Goal: Information Seeking & Learning: Learn about a topic

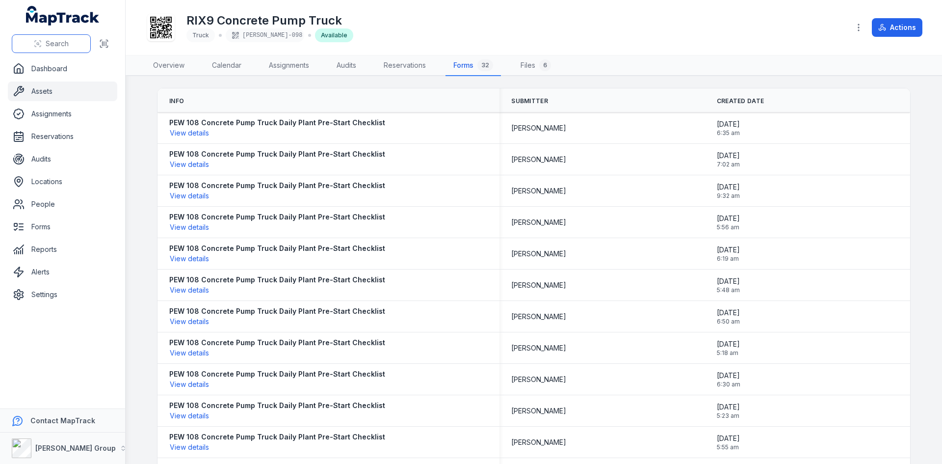
drag, startPoint x: 0, startPoint y: 0, endPoint x: 59, endPoint y: 48, distance: 76.0
click at [59, 48] on span "Search" at bounding box center [57, 44] width 23 height 10
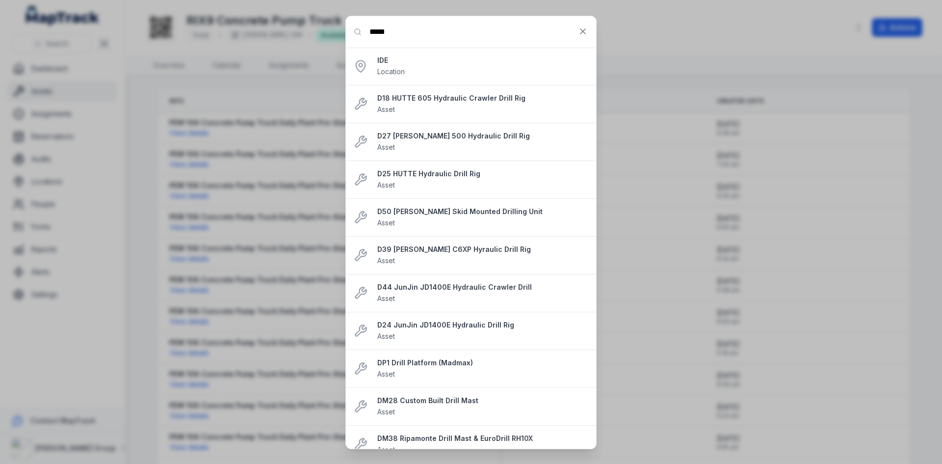
type input "*****"
click at [427, 215] on strong "D50 [PERSON_NAME] Skid Mounted Drilling Unit" at bounding box center [482, 212] width 211 height 10
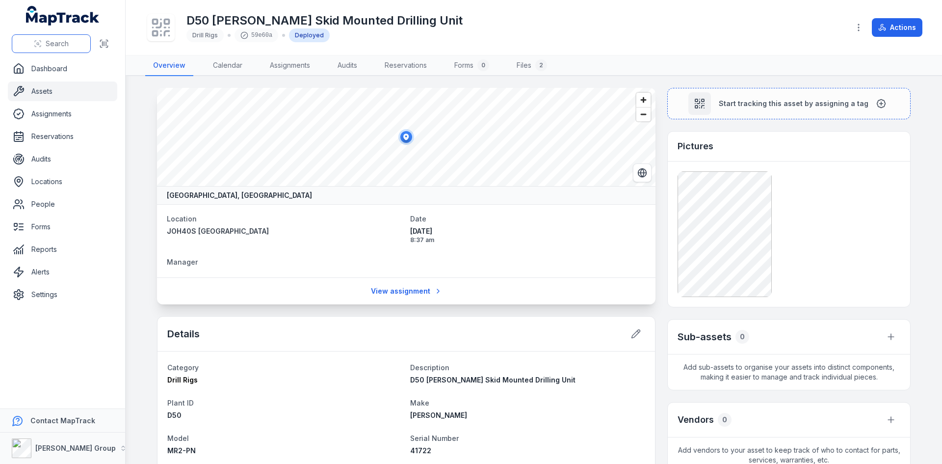
click at [72, 44] on button "Search" at bounding box center [51, 43] width 79 height 19
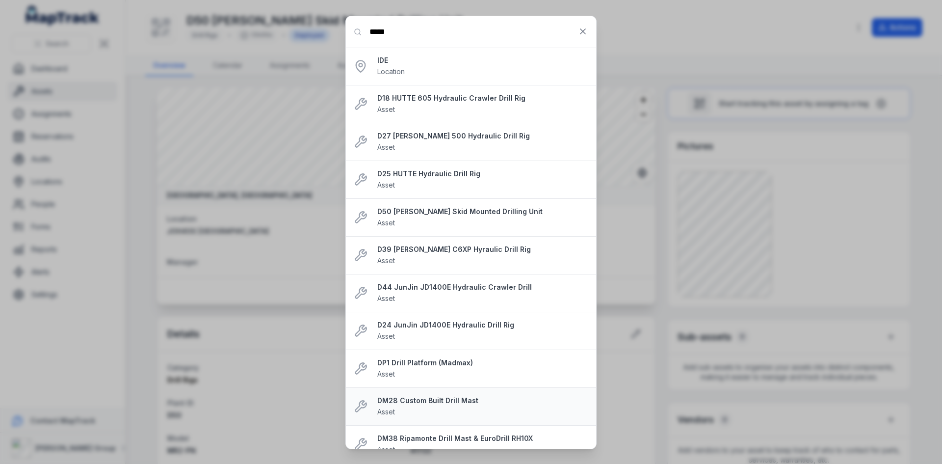
type input "*****"
click at [449, 405] on strong "DM28 Custom Built Drill Mast" at bounding box center [482, 400] width 211 height 10
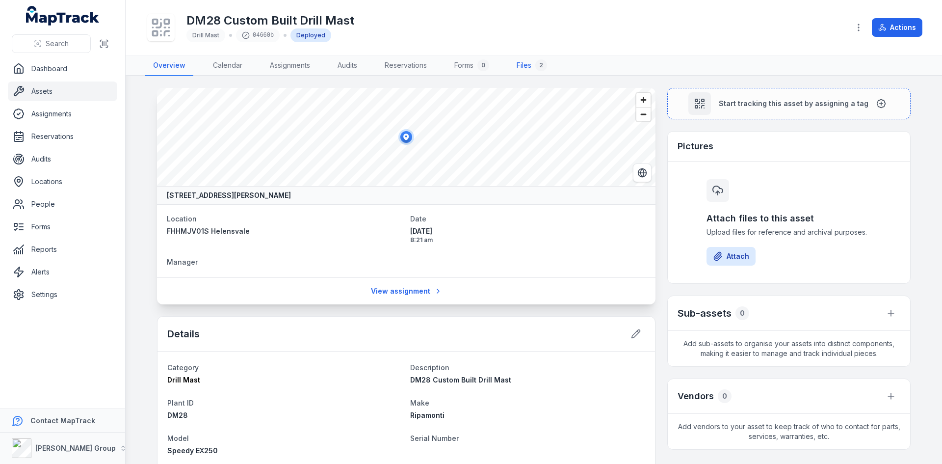
click at [525, 63] on link "Files 2" at bounding box center [532, 65] width 46 height 21
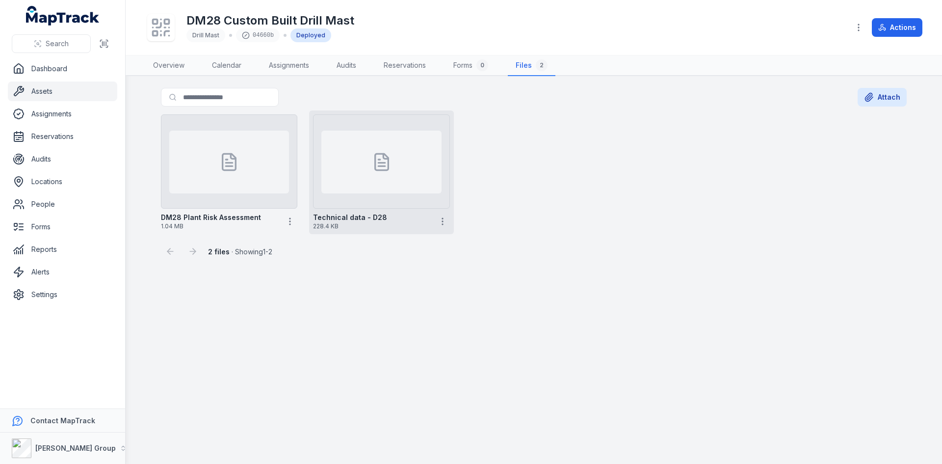
click at [380, 174] on div at bounding box center [381, 162] width 120 height 63
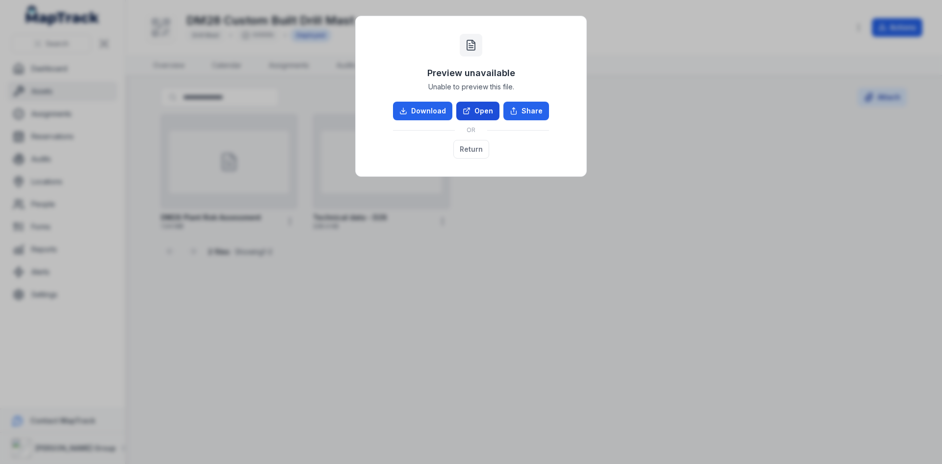
click at [484, 105] on link "Open" at bounding box center [477, 111] width 43 height 19
click at [659, 178] on div "Preview unavailable Unable to preview this file. Download Open Share OR Return" at bounding box center [471, 232] width 942 height 464
click at [552, 270] on div "Preview unavailable Unable to preview this file. Download Open Share OR Return" at bounding box center [471, 232] width 942 height 464
click at [372, 41] on div "Preview unavailable Unable to preview this file. Download Open Share OR Return" at bounding box center [471, 96] width 211 height 140
click at [463, 150] on button "Return" at bounding box center [471, 149] width 36 height 19
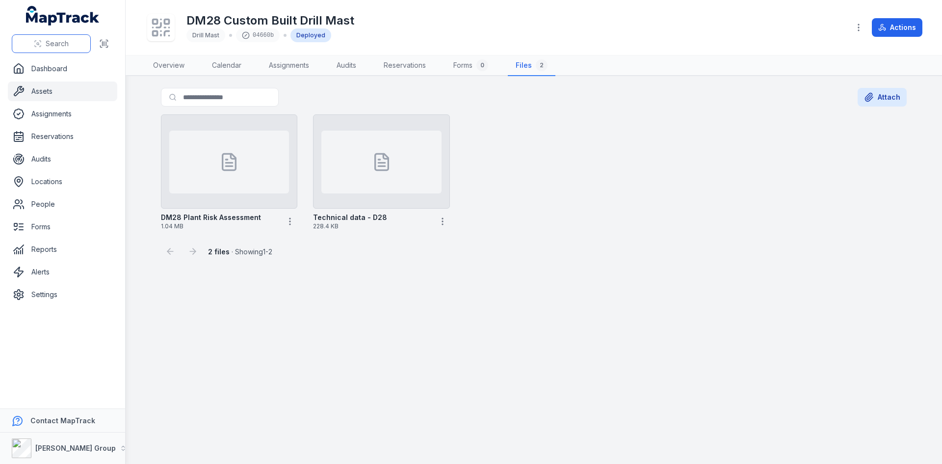
click at [66, 43] on span "Search" at bounding box center [57, 44] width 23 height 10
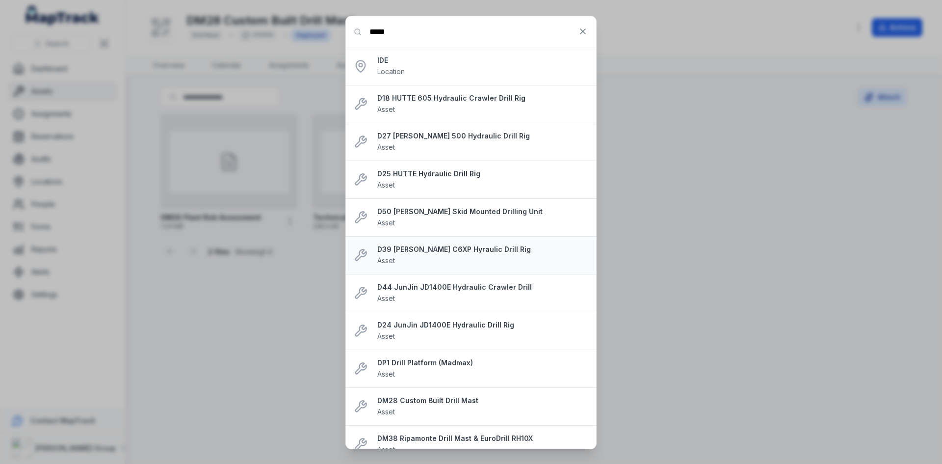
type input "*****"
click at [446, 249] on strong "D39 [PERSON_NAME] C6XP Hyraulic Drill Rig" at bounding box center [482, 249] width 211 height 10
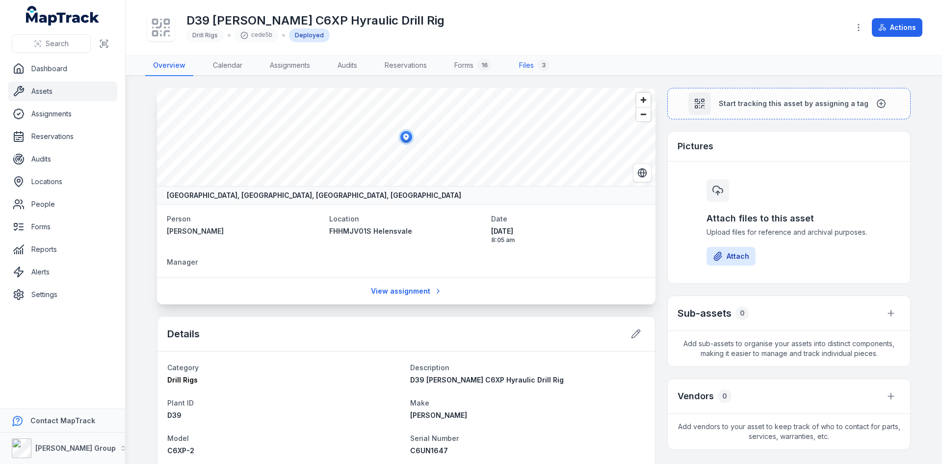
click at [529, 65] on link "Files 3" at bounding box center [534, 65] width 46 height 21
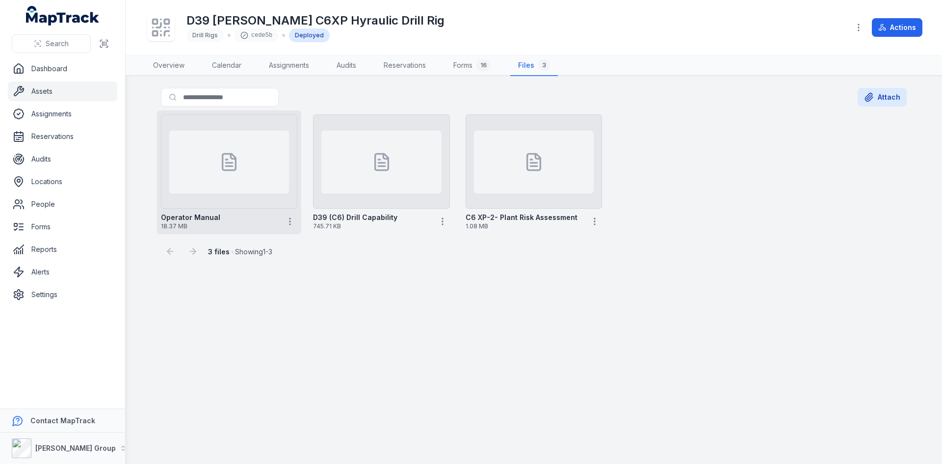
click at [234, 169] on icon at bounding box center [229, 162] width 20 height 20
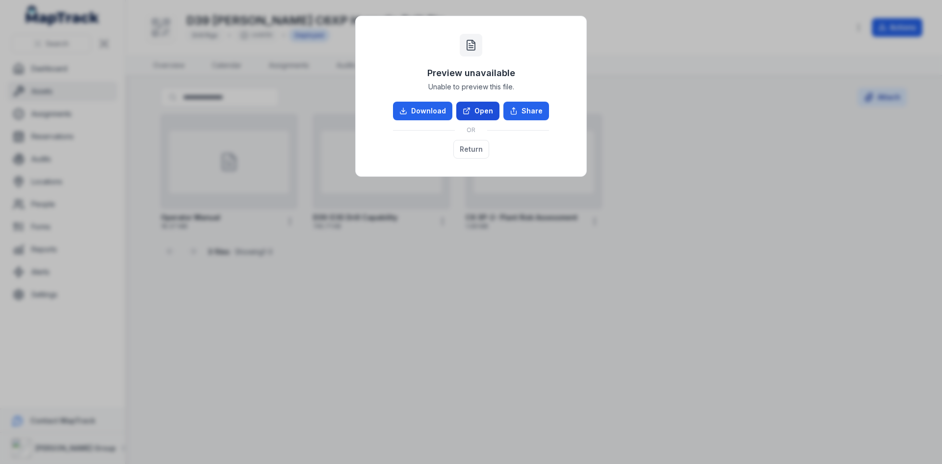
click at [476, 113] on link "Open" at bounding box center [477, 111] width 43 height 19
click at [476, 152] on button "Return" at bounding box center [471, 149] width 36 height 19
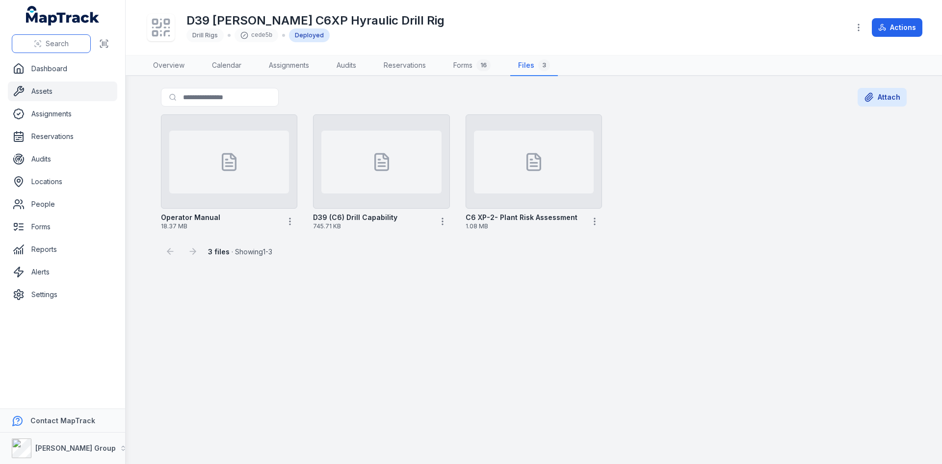
click at [61, 37] on button "Search" at bounding box center [51, 43] width 79 height 19
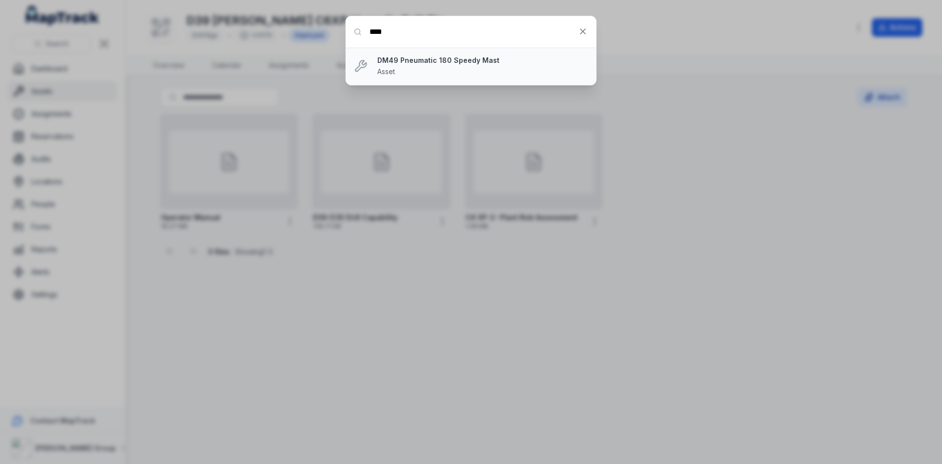
type input "****"
click at [411, 72] on div "DM49 Pneumatic 180 Speedy Mast Asset" at bounding box center [482, 66] width 211 height 22
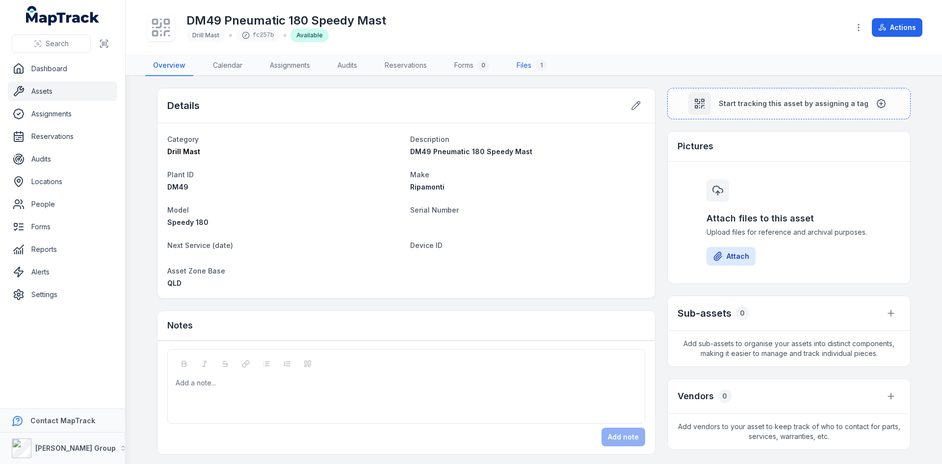
click at [534, 65] on link "Files 1" at bounding box center [532, 65] width 46 height 21
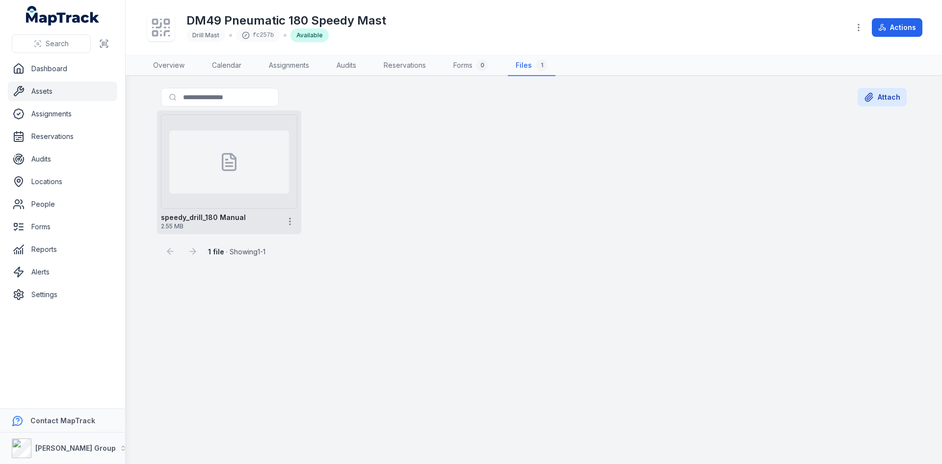
click at [240, 164] on div at bounding box center [229, 162] width 120 height 63
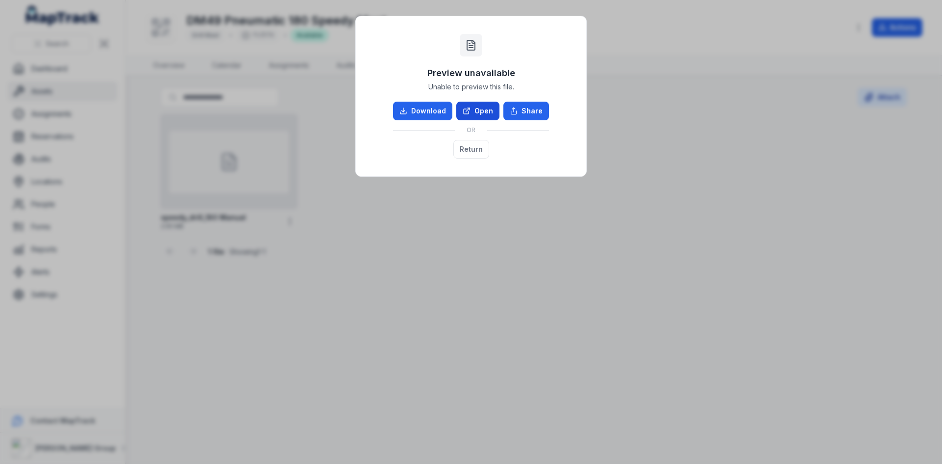
click at [465, 112] on icon at bounding box center [467, 111] width 8 height 8
click at [478, 153] on button "Return" at bounding box center [471, 149] width 36 height 19
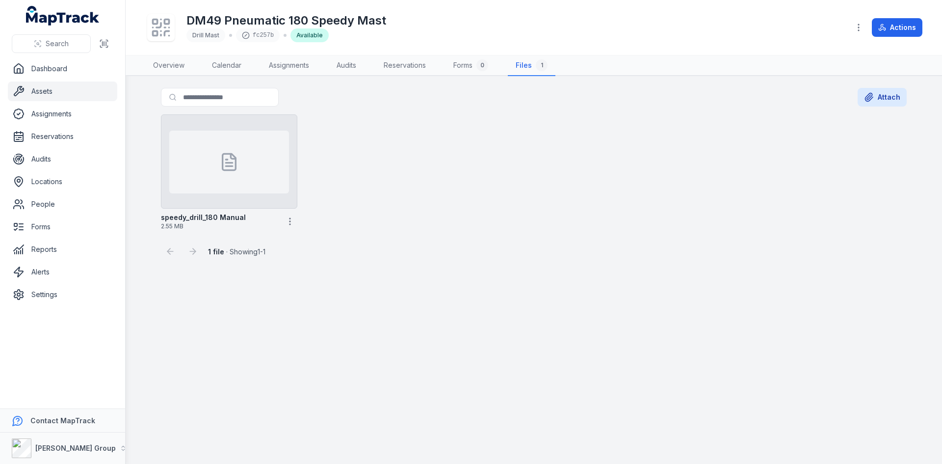
click at [59, 31] on div "Search" at bounding box center [62, 43] width 125 height 30
click at [62, 48] on span "Search" at bounding box center [57, 44] width 23 height 10
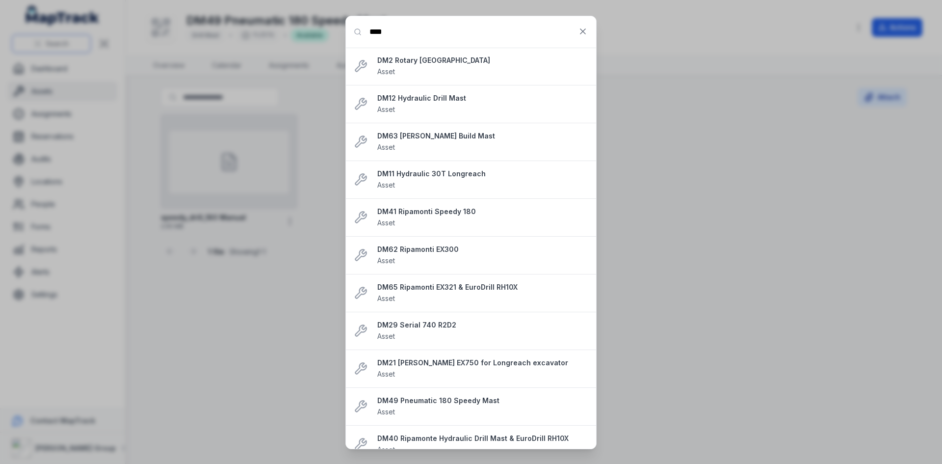
type input "****"
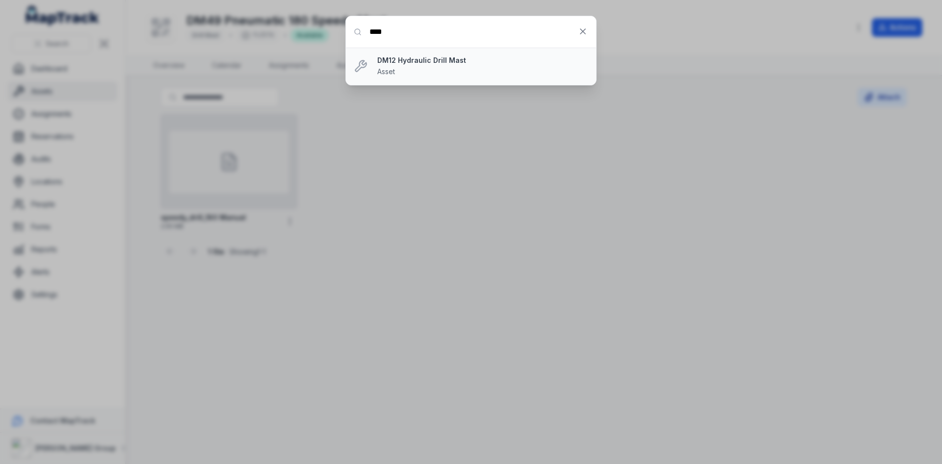
click at [407, 70] on div "DM12 Hydraulic Drill Mast Asset" at bounding box center [482, 66] width 211 height 22
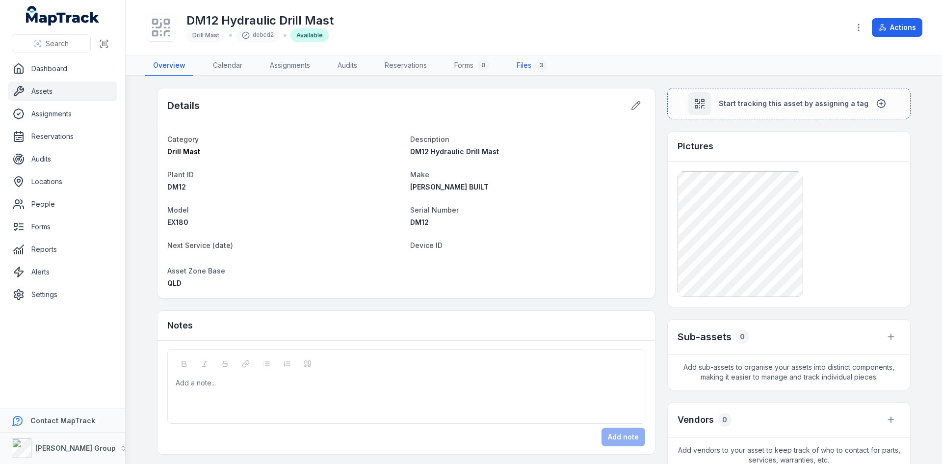
click at [527, 64] on link "Files 3" at bounding box center [532, 65] width 46 height 21
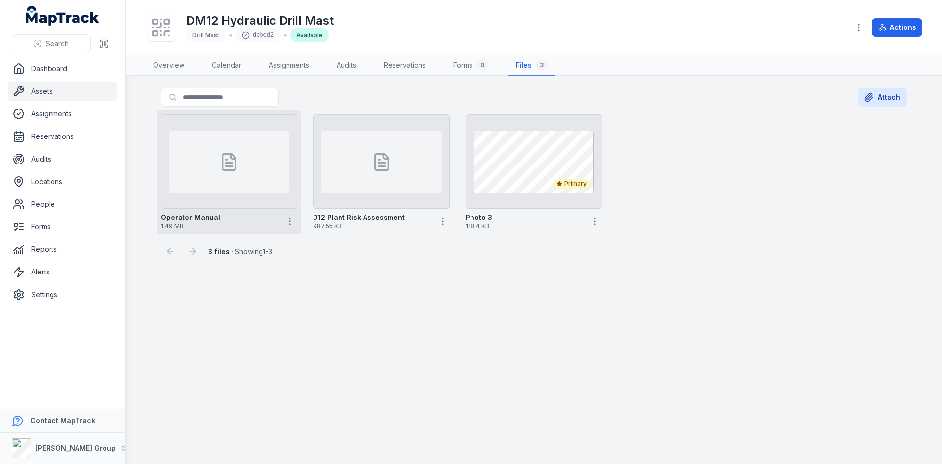
click at [185, 172] on div at bounding box center [229, 162] width 120 height 63
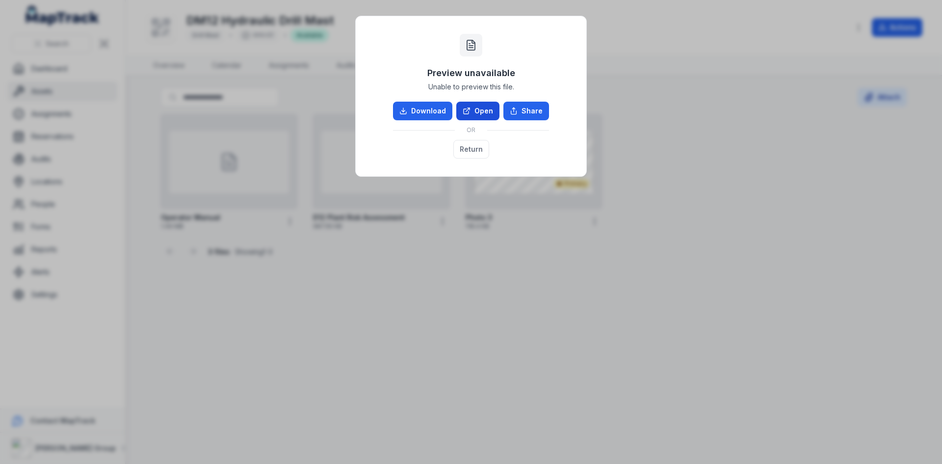
click at [481, 111] on link "Open" at bounding box center [477, 111] width 43 height 19
